Goal: Navigation & Orientation: Go to known website

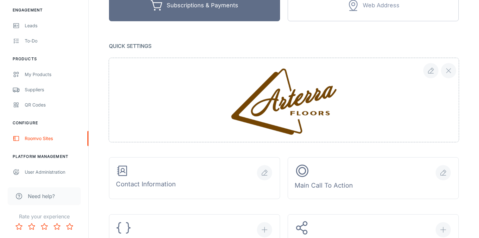
scroll to position [121, 0]
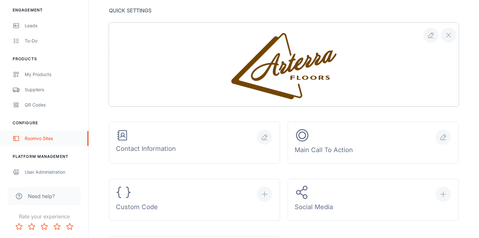
click at [43, 132] on link "Roomvo Sites" at bounding box center [44, 138] width 88 height 15
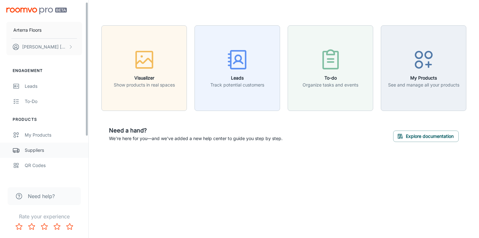
scroll to position [60, 0]
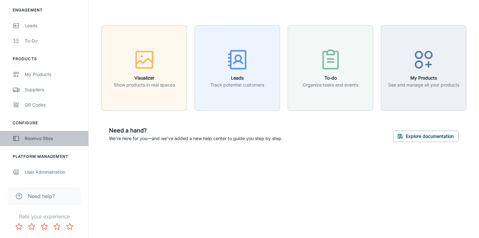
click at [41, 134] on link "Roomvo Sites" at bounding box center [44, 138] width 88 height 15
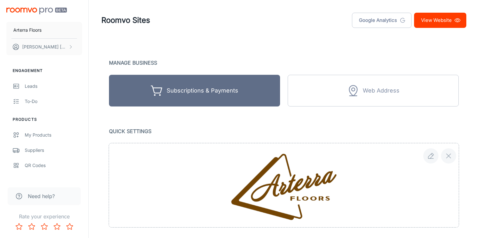
click at [432, 27] on link "View Website" at bounding box center [440, 20] width 52 height 15
